Goal: Task Accomplishment & Management: Complete application form

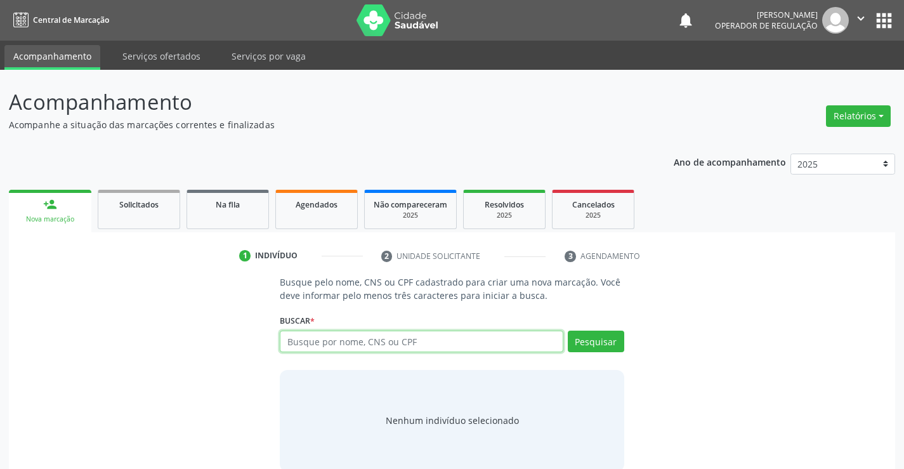
click at [339, 344] on input "text" at bounding box center [421, 341] width 283 height 22
click at [339, 343] on input "text" at bounding box center [421, 341] width 283 height 22
type input "700601408562668"
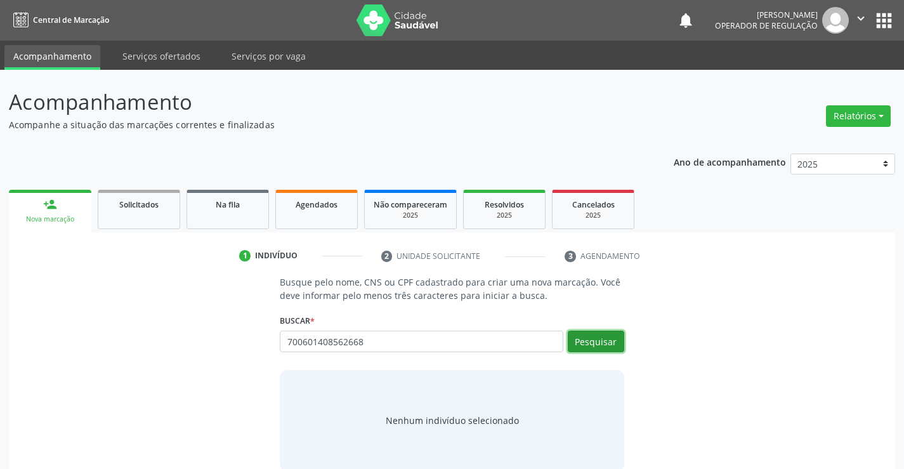
click at [603, 340] on button "Pesquisar" at bounding box center [596, 341] width 56 height 22
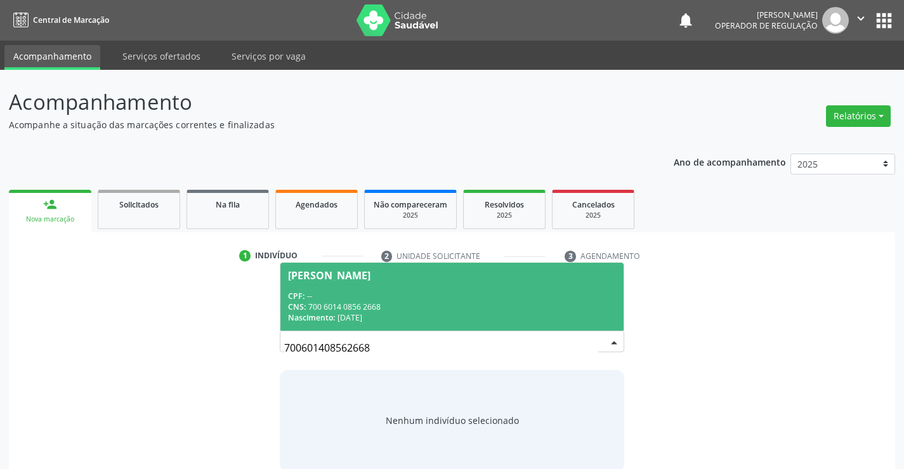
click at [493, 289] on span "[PERSON_NAME] CPF: -- CNS: 700 6014 0856 2668 Nascimento: [DATE]" at bounding box center [451, 297] width 343 height 68
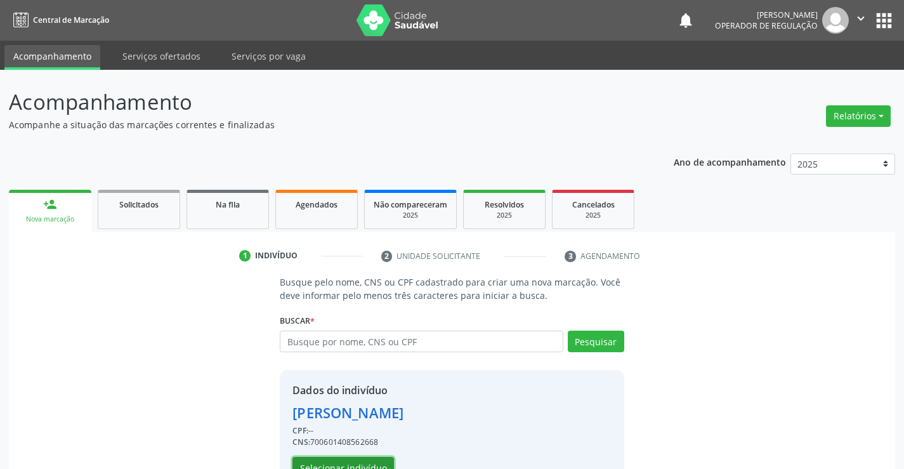
click at [374, 461] on button "Selecionar indivíduo" at bounding box center [342, 468] width 101 height 22
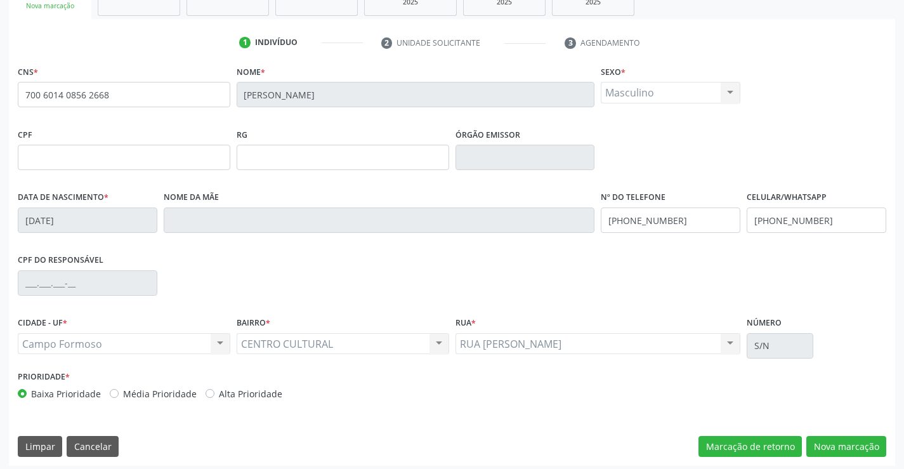
scroll to position [219, 0]
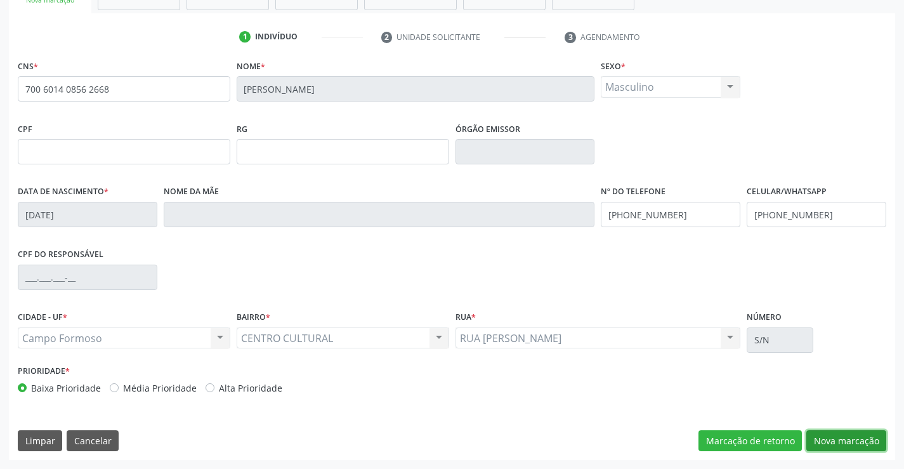
click at [823, 436] on button "Nova marcação" at bounding box center [846, 441] width 80 height 22
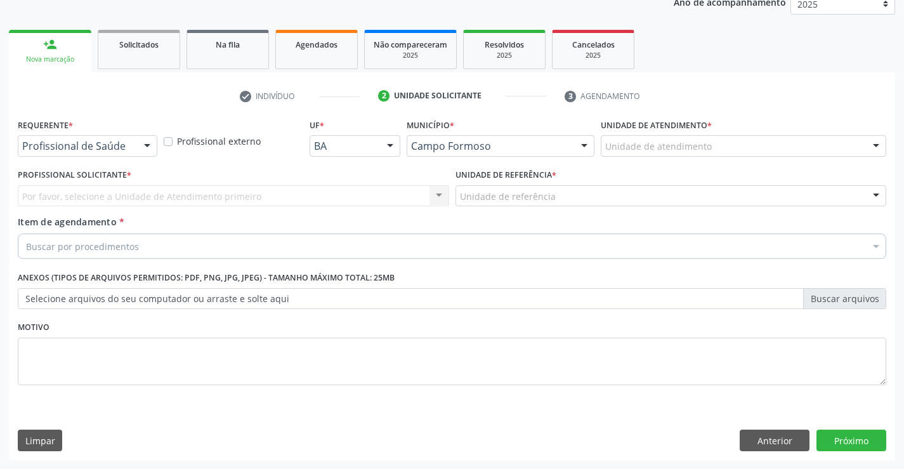
scroll to position [160, 0]
click at [148, 144] on div at bounding box center [147, 147] width 19 height 22
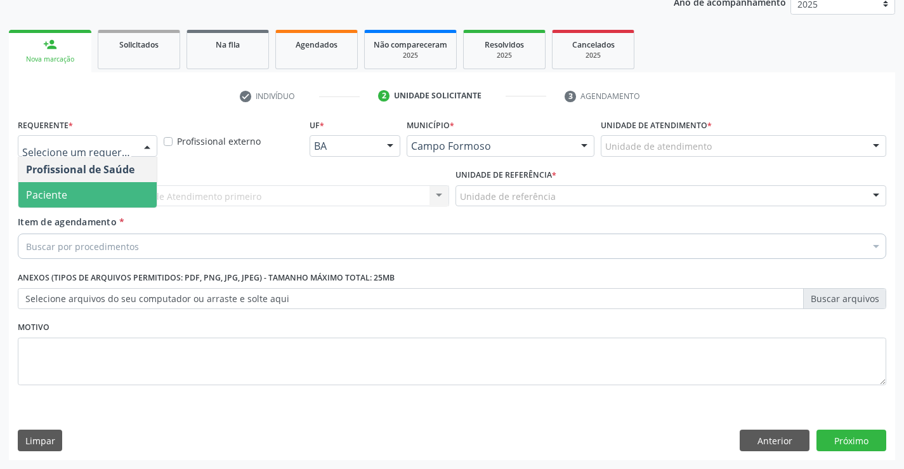
click at [85, 197] on span "Paciente" at bounding box center [87, 194] width 138 height 25
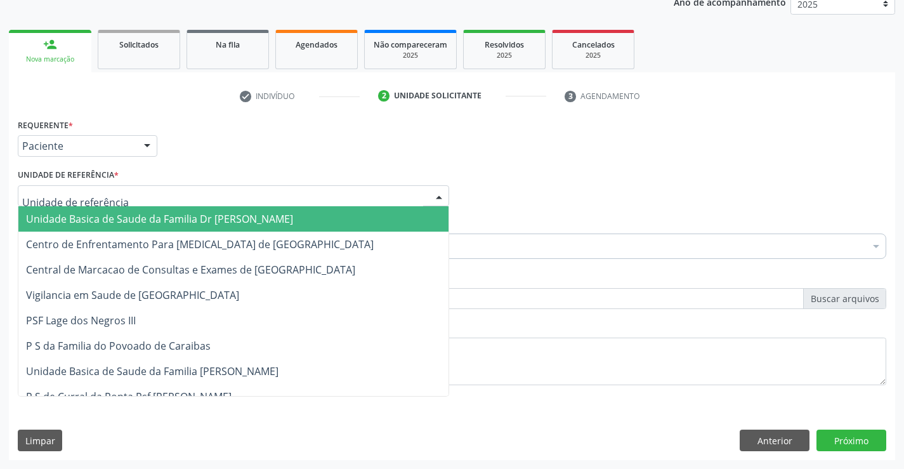
click at [139, 200] on div at bounding box center [233, 196] width 431 height 22
click at [145, 217] on span "Unidade Basica de Saude da Familia Dr [PERSON_NAME]" at bounding box center [159, 219] width 267 height 14
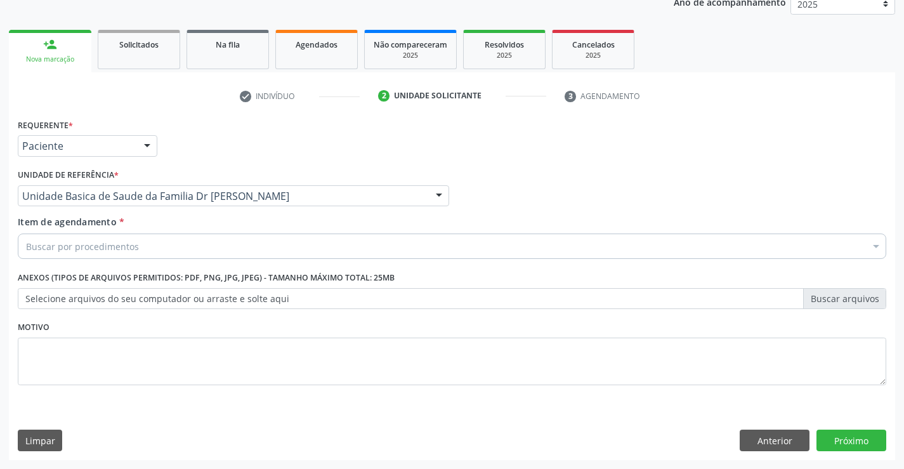
click at [147, 245] on div "Buscar por procedimentos" at bounding box center [452, 245] width 868 height 25
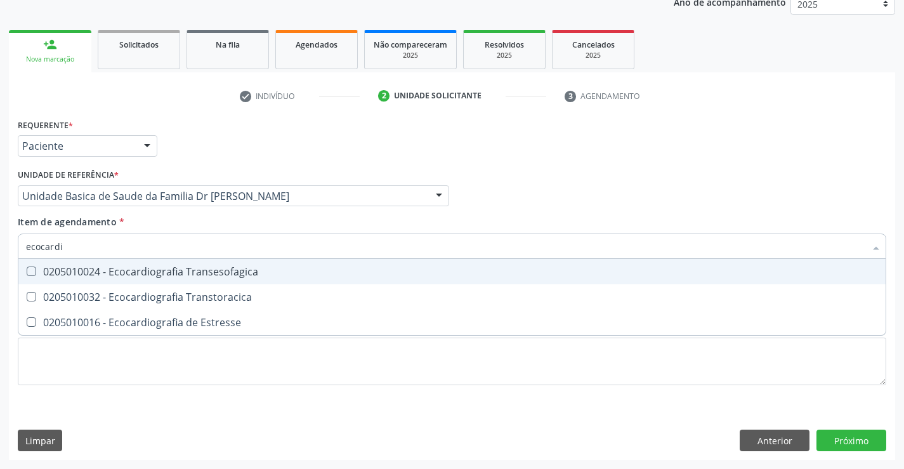
type input "ecocardio"
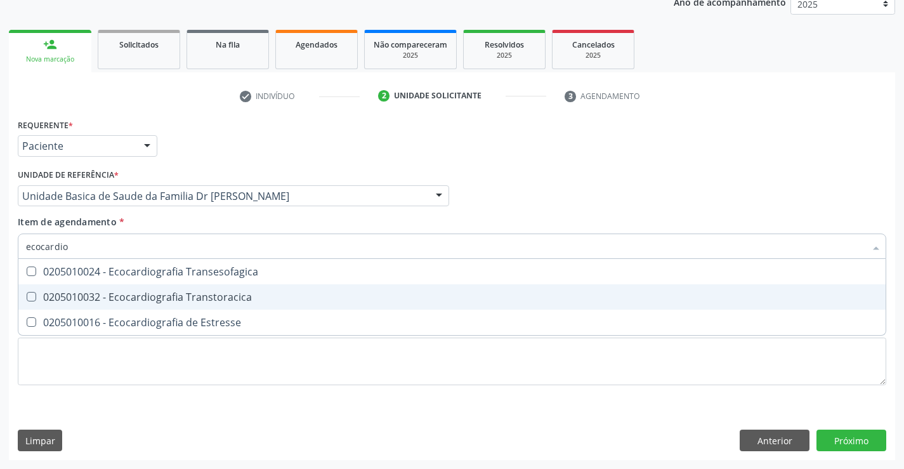
click at [196, 294] on div "0205010032 - Ecocardiografia Transtoracica" at bounding box center [452, 297] width 852 height 10
checkbox Transtoracica "true"
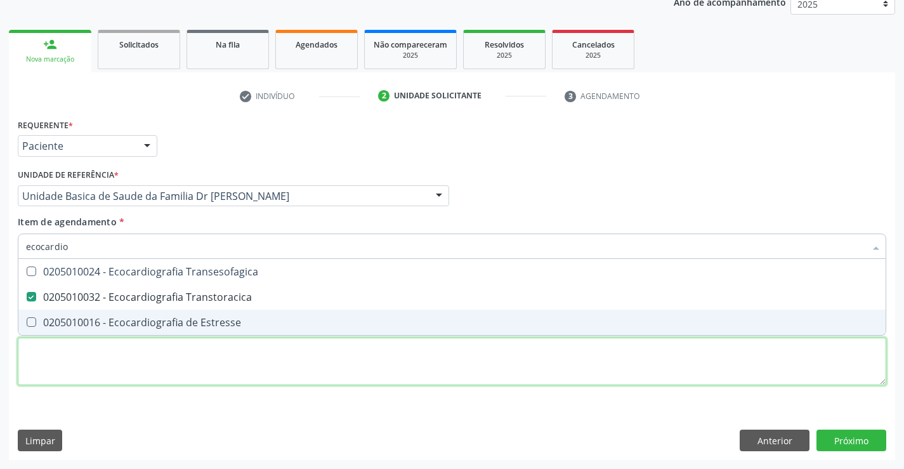
click at [265, 367] on div "Requerente * Paciente Profissional de Saúde Paciente Nenhum resultado encontrad…" at bounding box center [452, 258] width 868 height 287
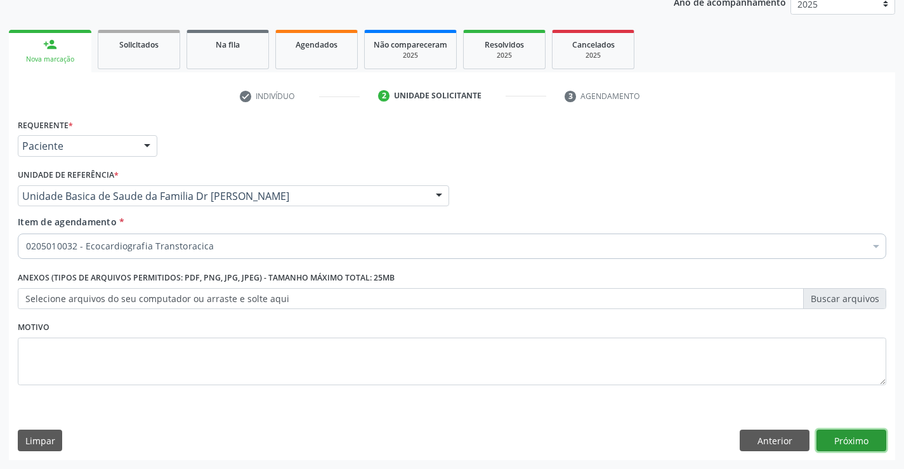
click at [827, 436] on button "Próximo" at bounding box center [851, 440] width 70 height 22
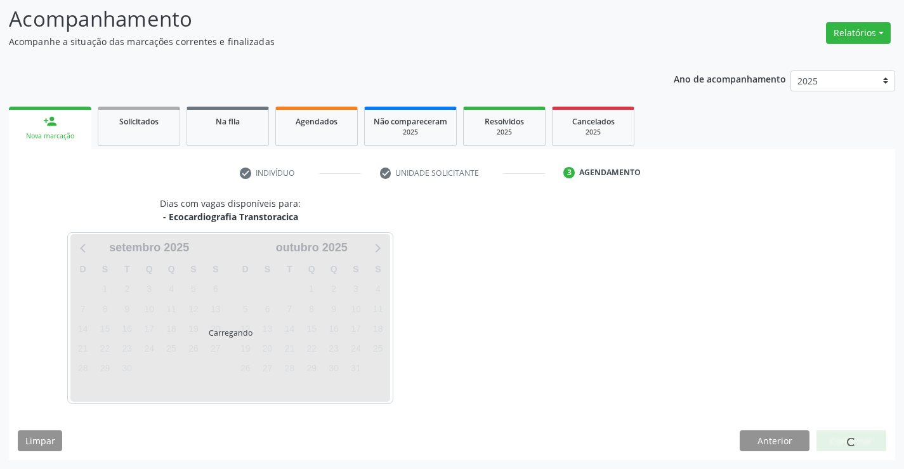
scroll to position [121, 0]
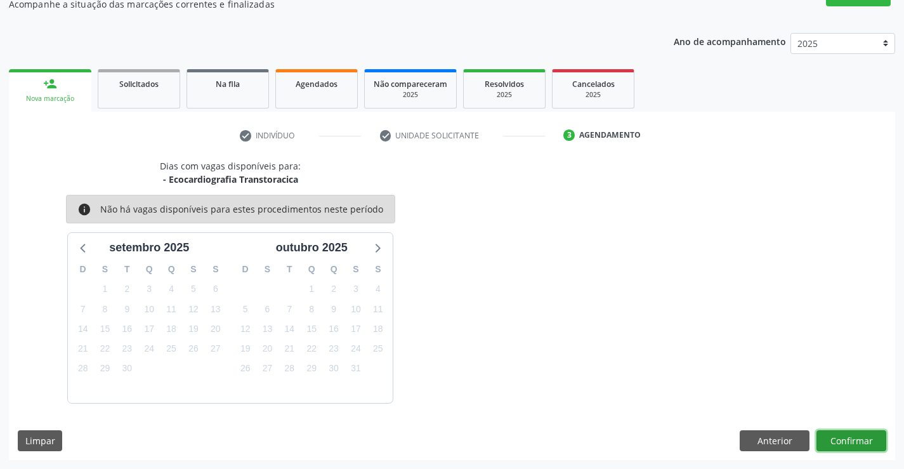
click at [853, 438] on button "Confirmar" at bounding box center [851, 441] width 70 height 22
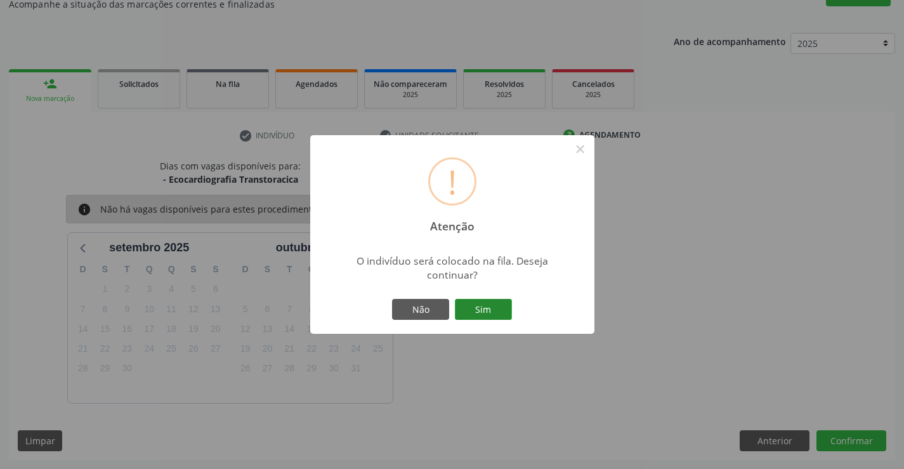
click at [499, 303] on button "Sim" at bounding box center [483, 310] width 57 height 22
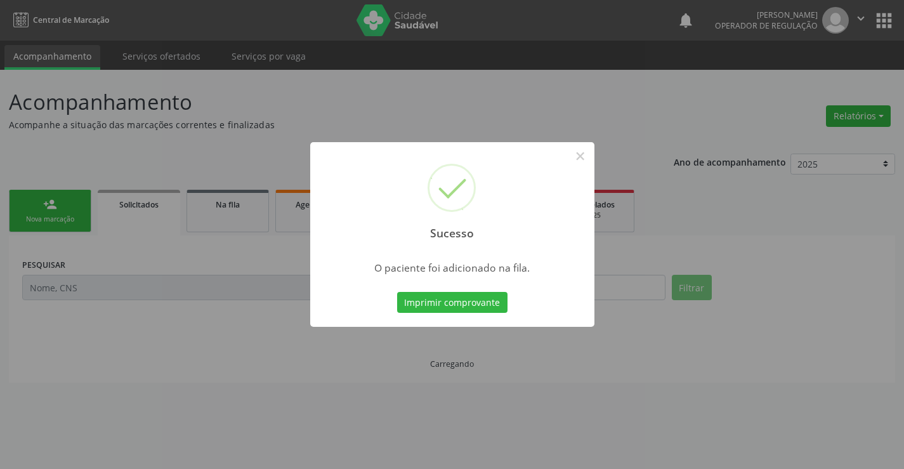
scroll to position [0, 0]
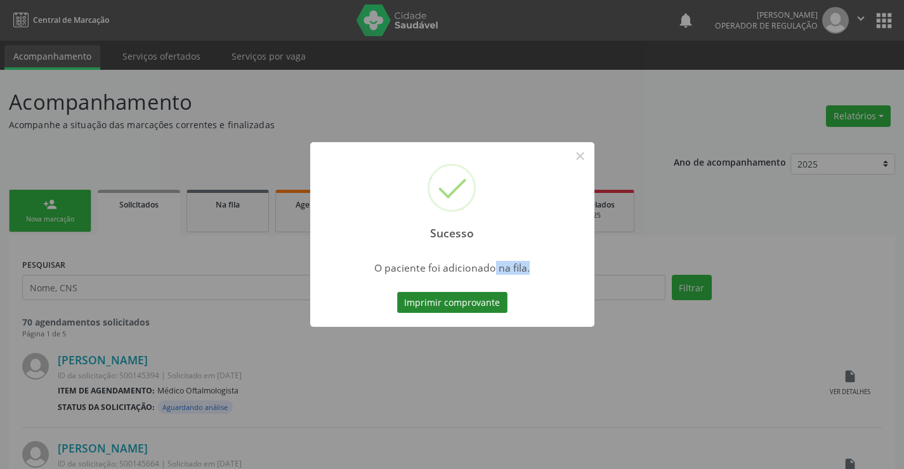
drag, startPoint x: 487, startPoint y: 282, endPoint x: 487, endPoint y: 292, distance: 10.1
click at [487, 287] on div "Sucesso × O paciente foi adicionado na fila. Imprimir comprovante Cancel" at bounding box center [452, 234] width 284 height 185
click at [495, 304] on button "Imprimir comprovante" at bounding box center [452, 303] width 110 height 22
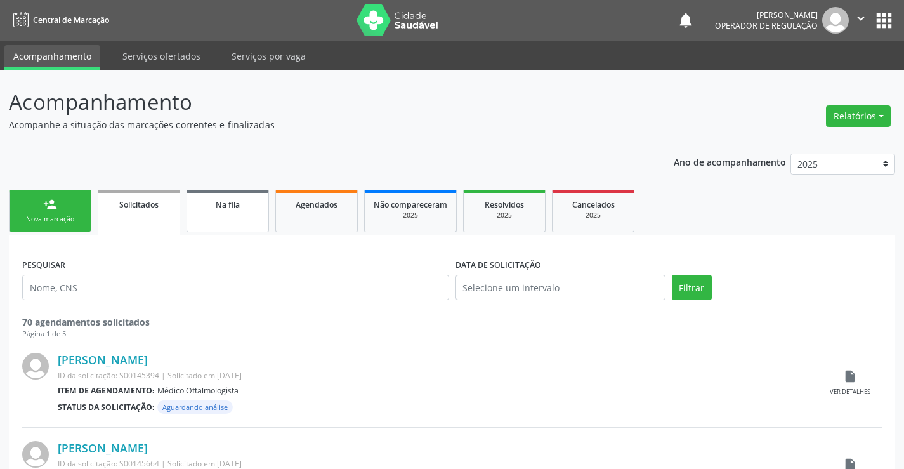
click at [251, 217] on link "Na fila" at bounding box center [227, 211] width 82 height 42
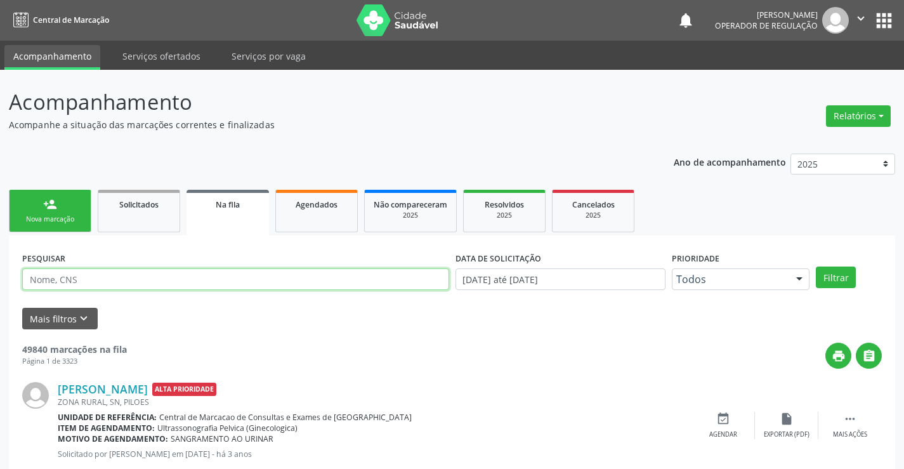
click at [115, 280] on input "text" at bounding box center [235, 279] width 427 height 22
click at [239, 219] on link "Na fila" at bounding box center [227, 213] width 82 height 46
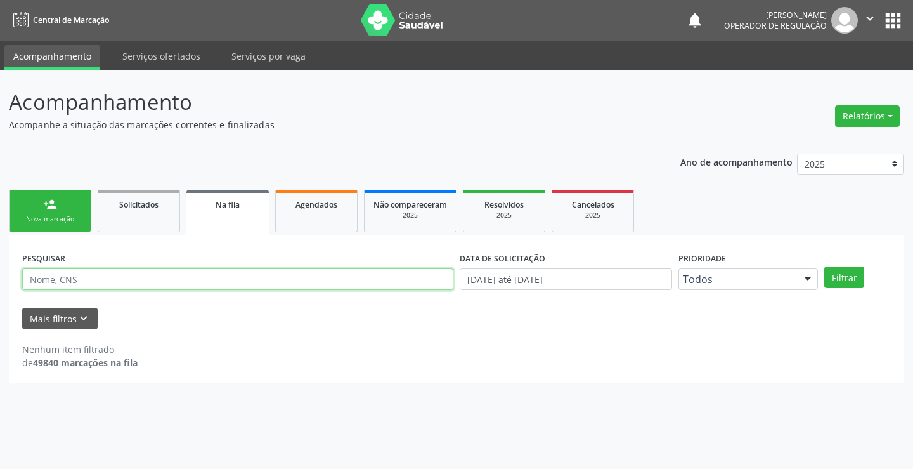
click at [131, 286] on input "text" at bounding box center [237, 279] width 431 height 22
type input "700601408562668"
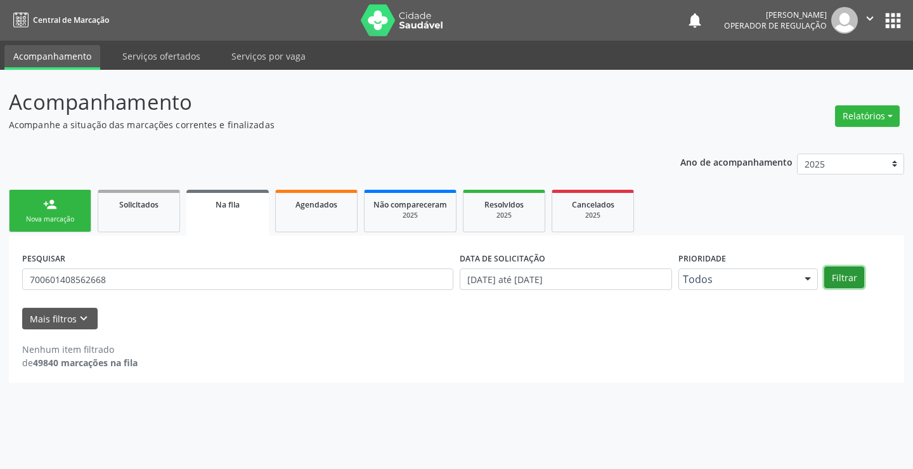
click at [851, 277] on button "Filtrar" at bounding box center [845, 277] width 40 height 22
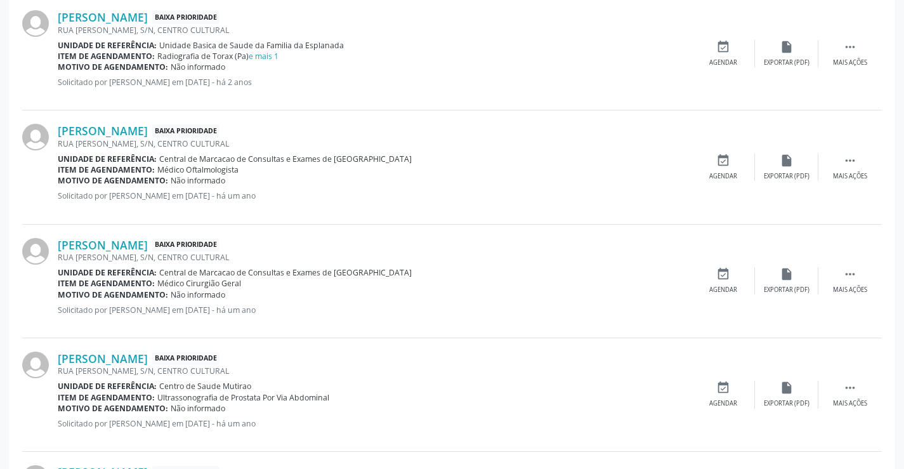
scroll to position [474, 0]
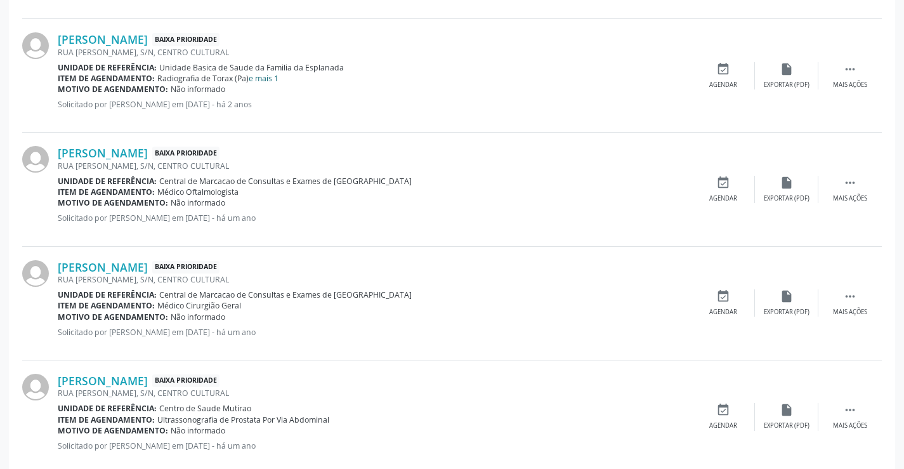
click at [273, 81] on link "e mais 1" at bounding box center [264, 78] width 30 height 11
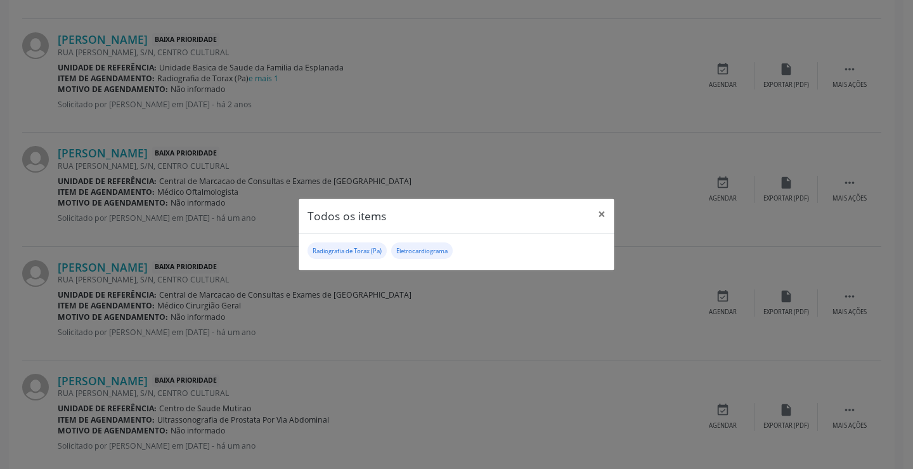
click at [319, 142] on div "Todos os items × Radiografia de Torax (Pa) Eletrocardiograma" at bounding box center [456, 234] width 913 height 469
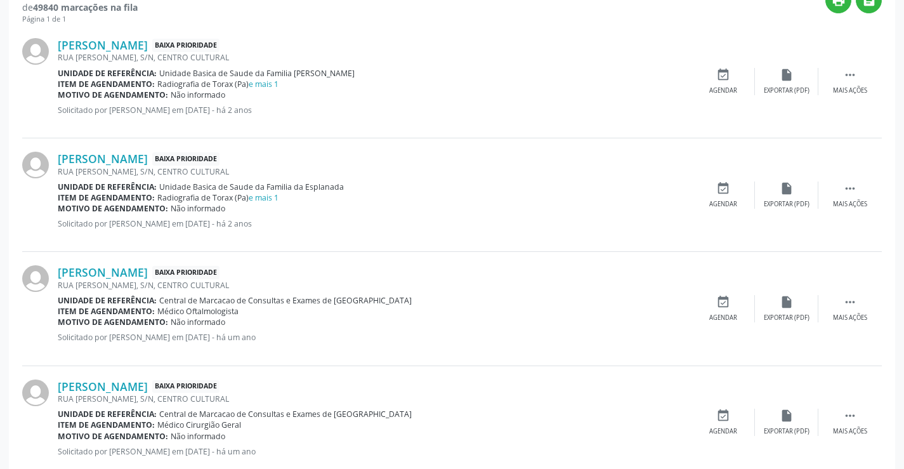
scroll to position [221, 0]
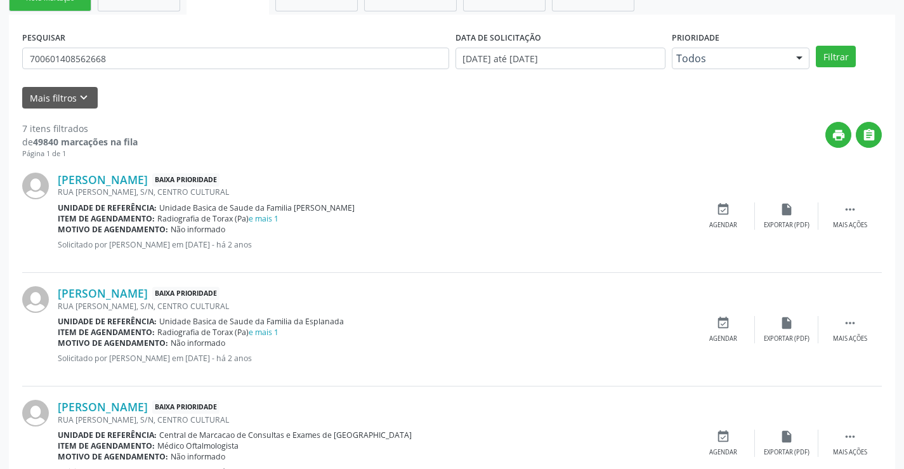
click at [281, 221] on div "Item de agendamento: Radiografia de Torax (Pa) e mais 1" at bounding box center [375, 218] width 634 height 11
click at [254, 218] on link "e mais 1" at bounding box center [264, 218] width 30 height 11
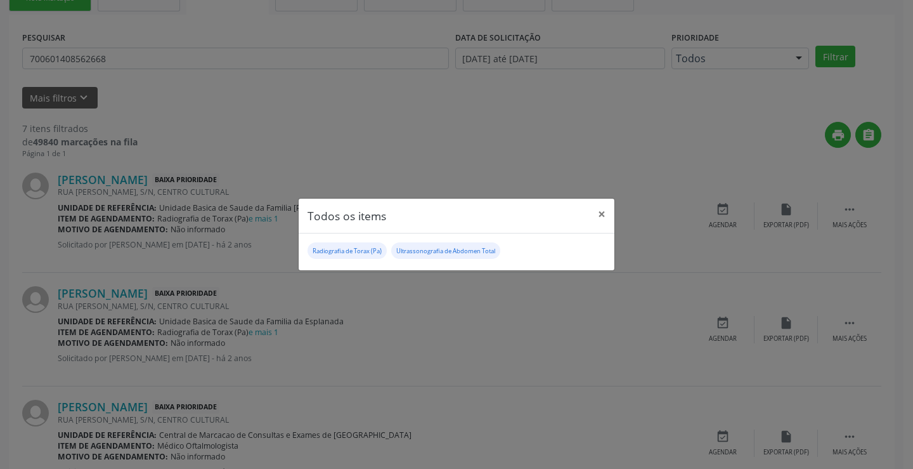
click at [452, 355] on div "Todos os items × Radiografia de Torax (Pa) Ultrassonografia de Abdomen Total" at bounding box center [456, 234] width 913 height 469
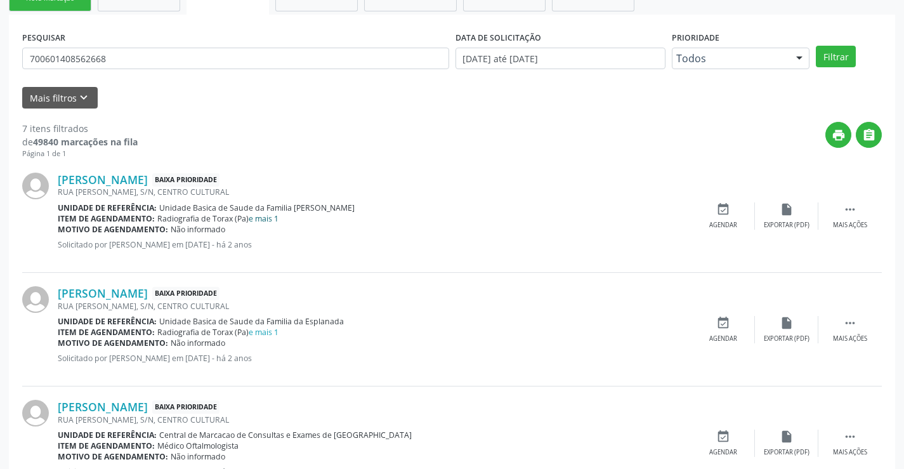
click at [266, 222] on link "e mais 1" at bounding box center [264, 218] width 30 height 11
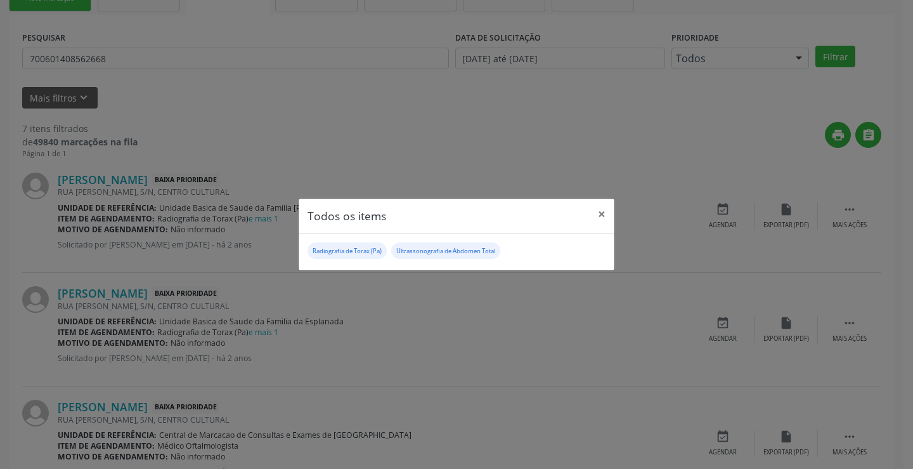
click at [323, 305] on div "Todos os items × Radiografia de Torax (Pa) Ultrassonografia de Abdomen Total" at bounding box center [456, 234] width 913 height 469
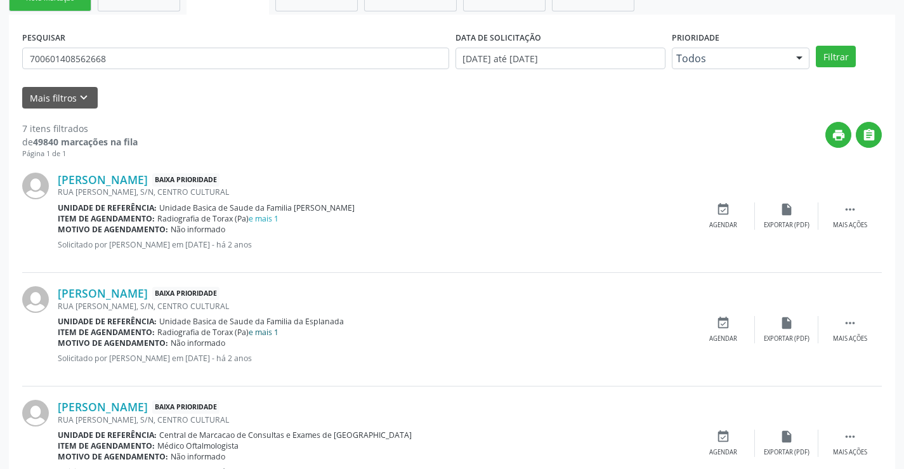
click at [278, 332] on link "e mais 1" at bounding box center [264, 332] width 30 height 11
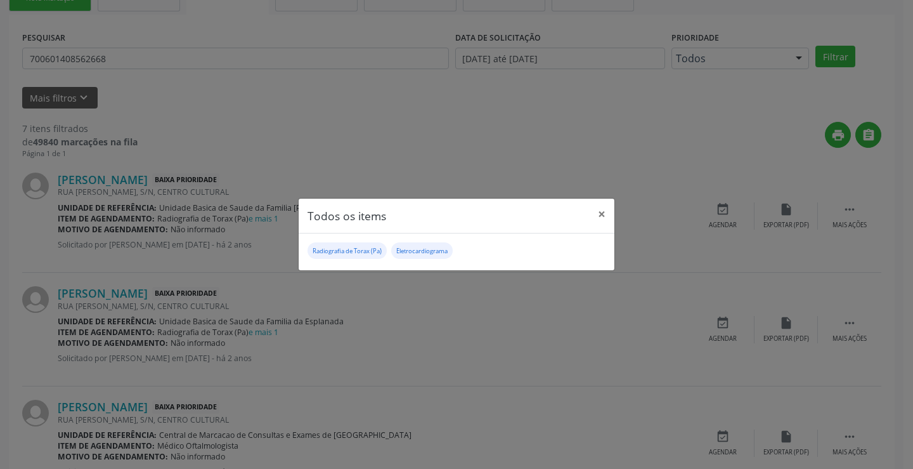
click at [448, 299] on div "Todos os items × Radiografia de Torax (Pa) Eletrocardiograma" at bounding box center [456, 234] width 913 height 469
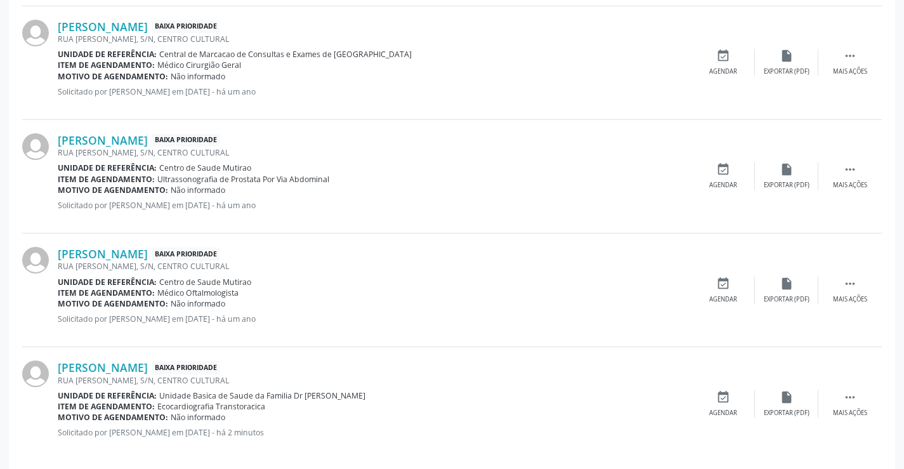
scroll to position [728, 0]
